Goal: Task Accomplishment & Management: Complete application form

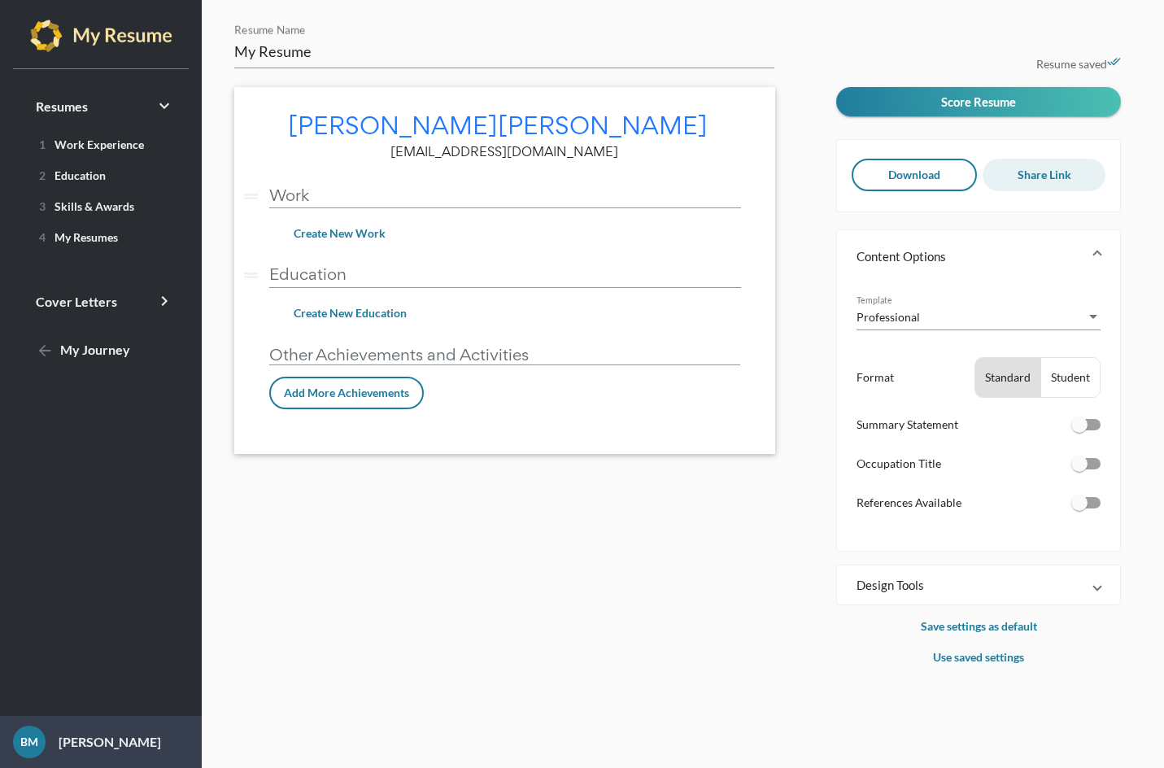
click at [1023, 164] on button "Share Link" at bounding box center [1044, 175] width 124 height 33
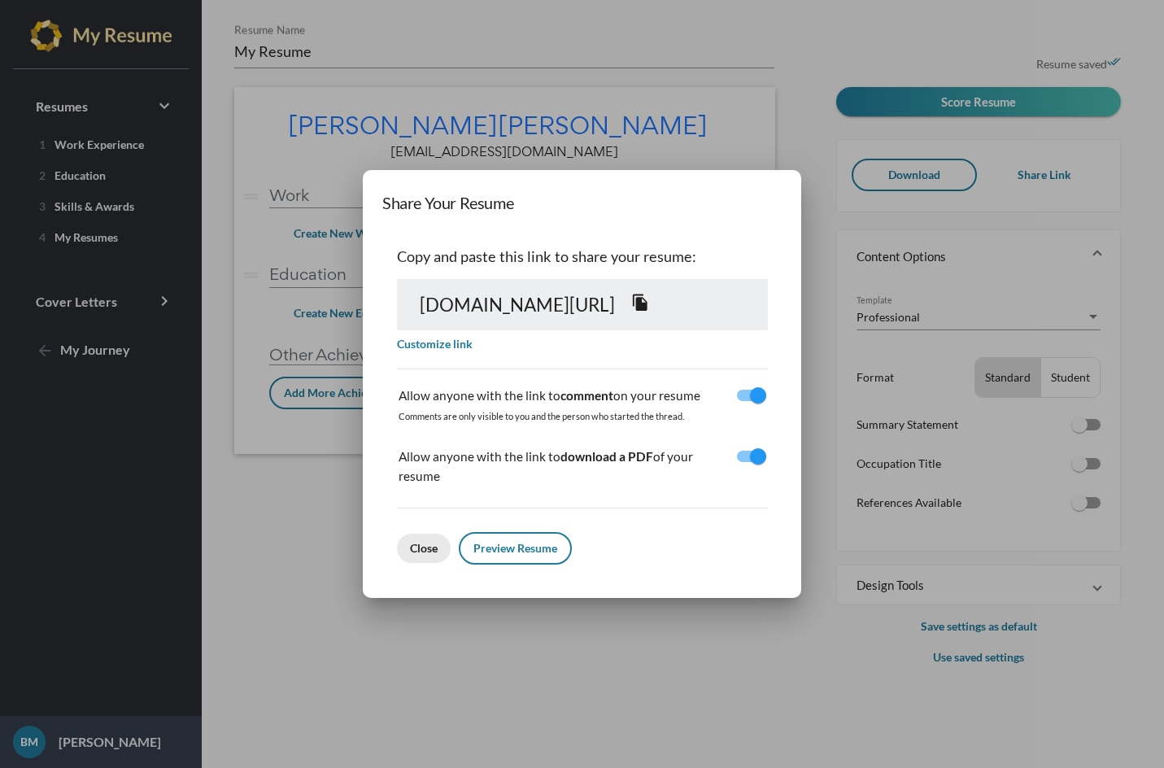
drag, startPoint x: 282, startPoint y: 538, endPoint x: 294, endPoint y: 550, distance: 16.1
click at [410, 541] on span "Close" at bounding box center [424, 548] width 28 height 14
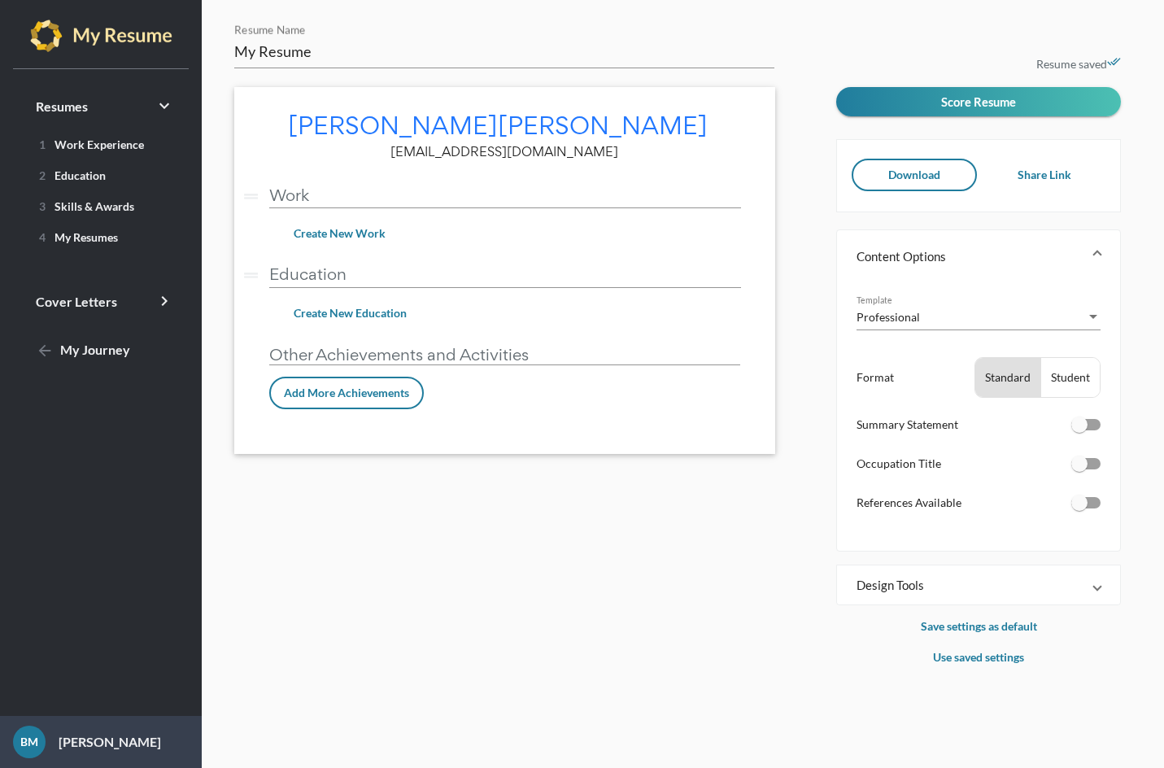
click at [1099, 581] on span at bounding box center [1097, 585] width 7 height 16
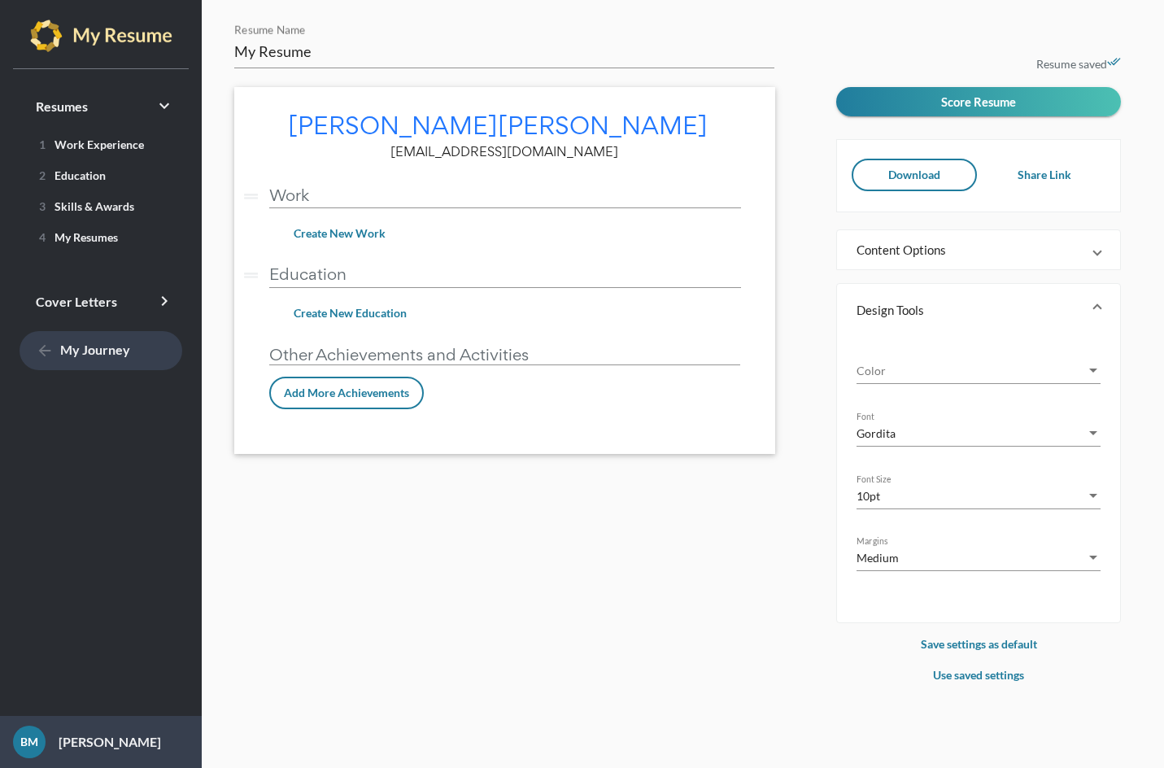
click at [41, 344] on mat-icon "arrow_back" at bounding box center [46, 352] width 20 height 20
